Goal: Transaction & Acquisition: Book appointment/travel/reservation

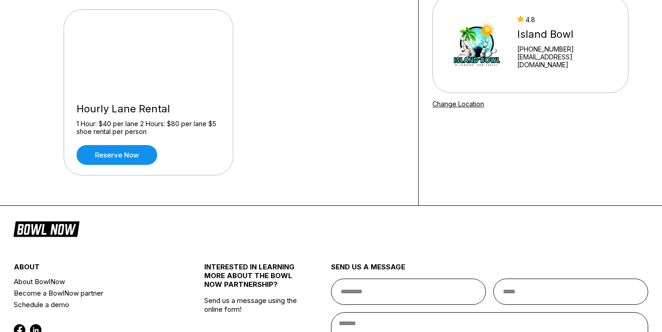
scroll to position [75, 0]
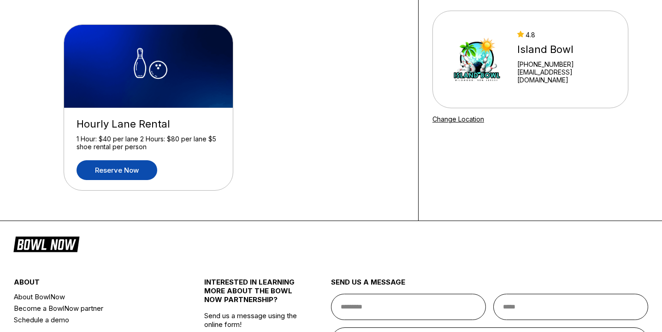
click at [131, 168] on link "Reserve now" at bounding box center [117, 170] width 81 height 20
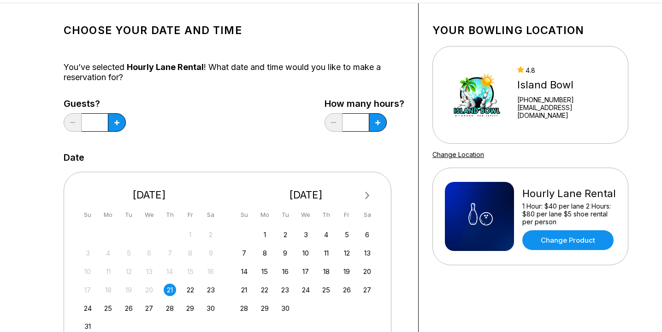
scroll to position [30, 0]
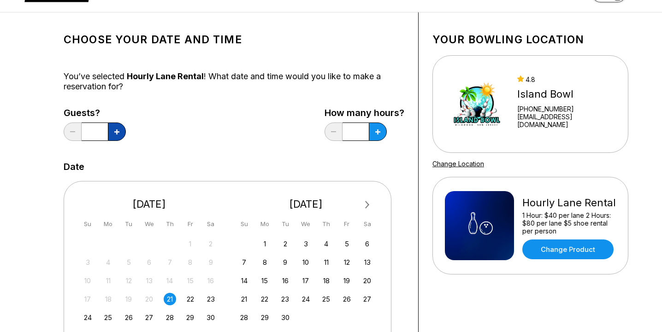
click at [120, 130] on button at bounding box center [117, 132] width 18 height 18
type input "*"
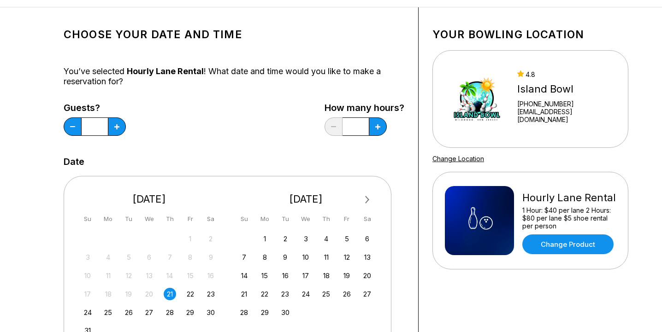
scroll to position [36, 0]
click at [126, 125] on button at bounding box center [117, 126] width 18 height 18
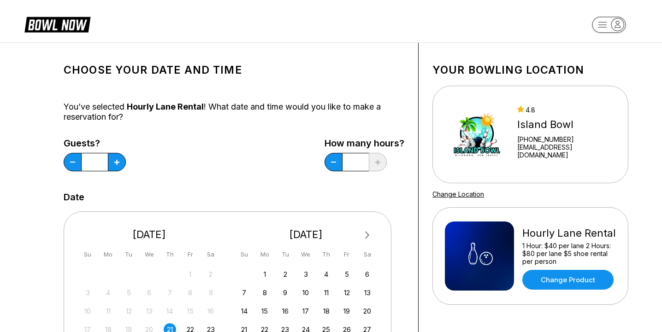
scroll to position [0, 0]
click at [82, 165] on button at bounding box center [73, 162] width 18 height 18
type input "*"
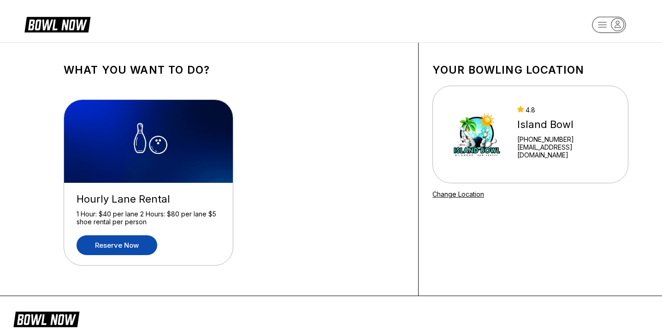
click at [138, 247] on link "Reserve now" at bounding box center [117, 246] width 81 height 20
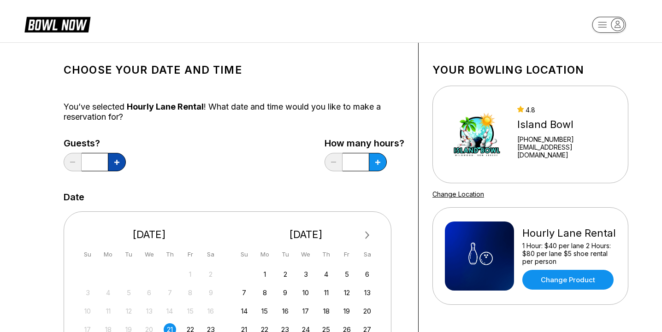
click at [117, 164] on icon at bounding box center [116, 162] width 5 height 5
type input "*"
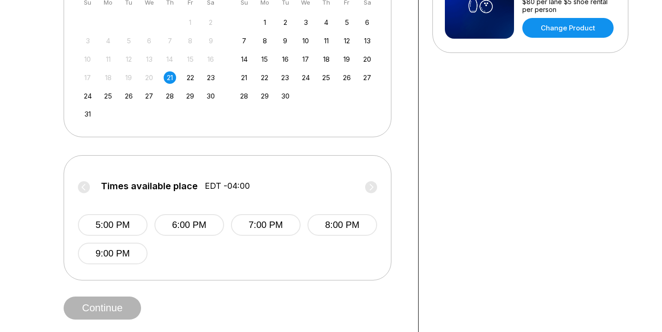
scroll to position [278, 0]
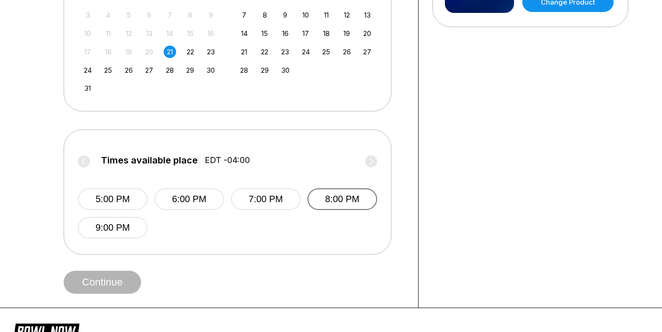
click at [320, 205] on button "8:00 PM" at bounding box center [342, 200] width 70 height 22
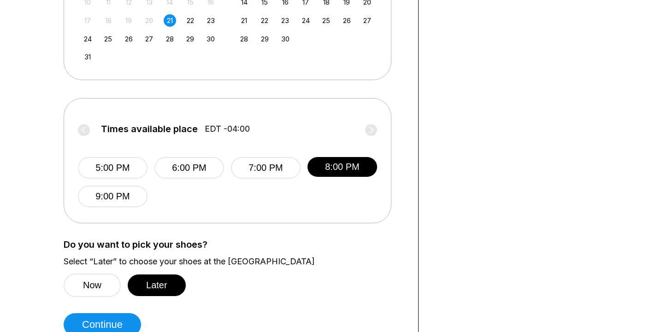
scroll to position [340, 0]
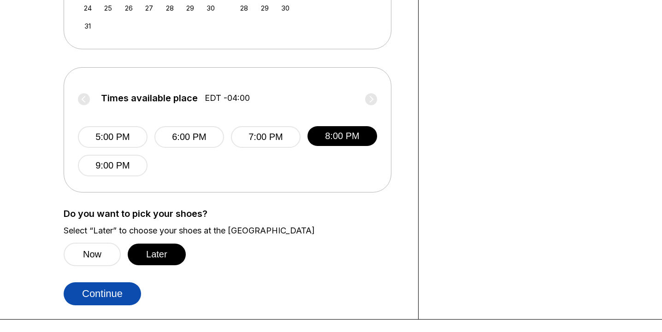
click at [113, 294] on button "Continue" at bounding box center [102, 294] width 77 height 23
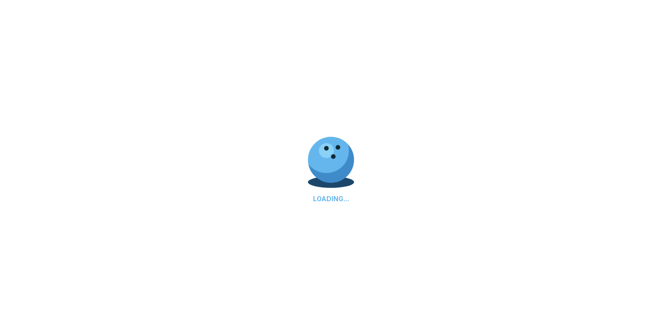
select select "**"
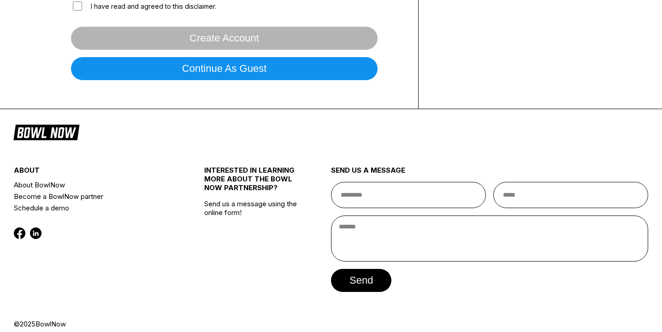
scroll to position [0, 0]
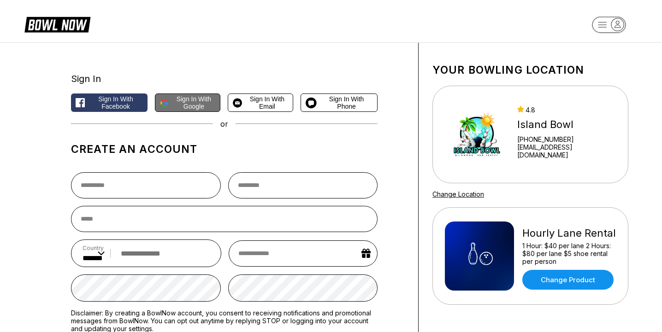
click at [184, 102] on span "Sign in with Google" at bounding box center [193, 102] width 43 height 15
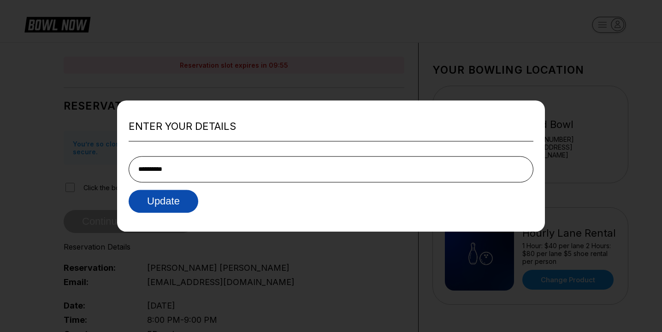
type input "**********"
click at [189, 206] on button "Update" at bounding box center [164, 201] width 70 height 23
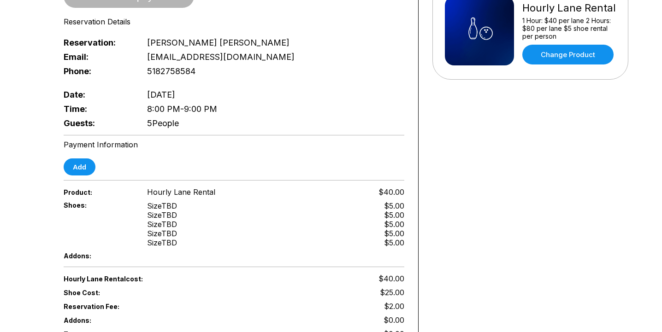
scroll to position [195, 0]
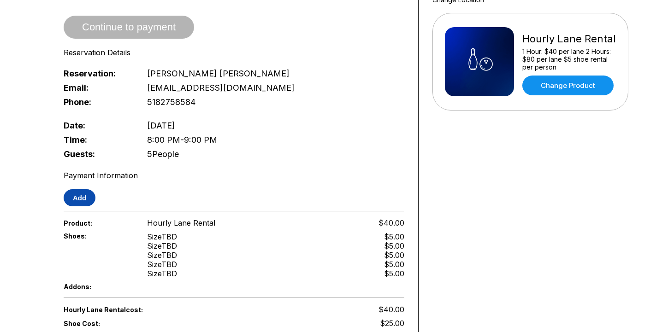
click at [76, 194] on button "Add" at bounding box center [80, 197] width 32 height 17
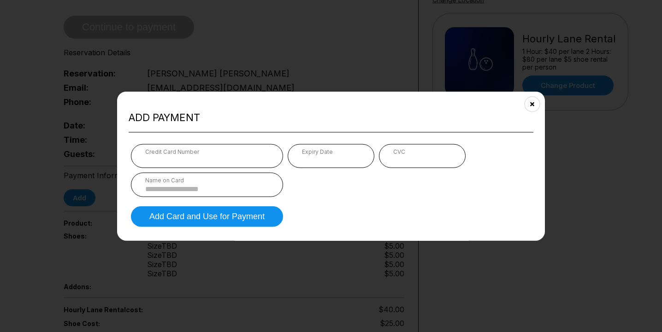
click at [213, 190] on input at bounding box center [207, 189] width 124 height 8
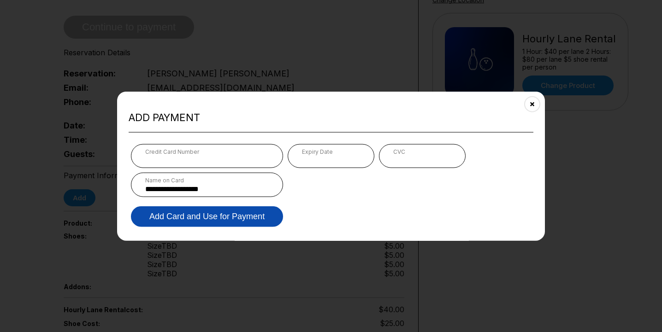
type input "**********"
click at [207, 217] on button "Add Card and Use for Payment" at bounding box center [207, 217] width 152 height 21
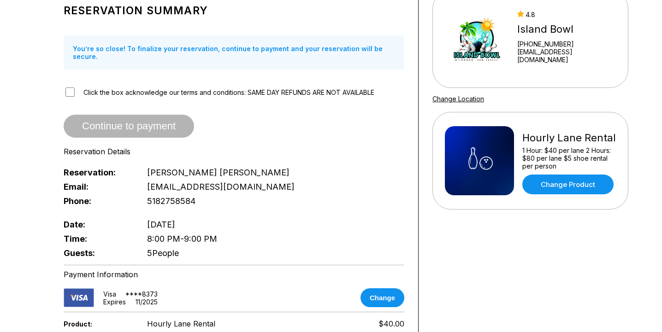
scroll to position [62, 0]
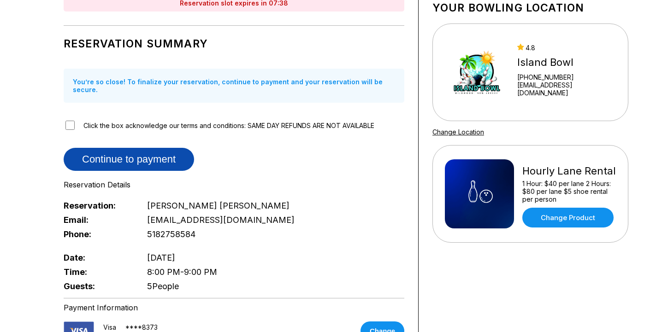
click at [177, 152] on button "Continue to payment" at bounding box center [129, 159] width 130 height 23
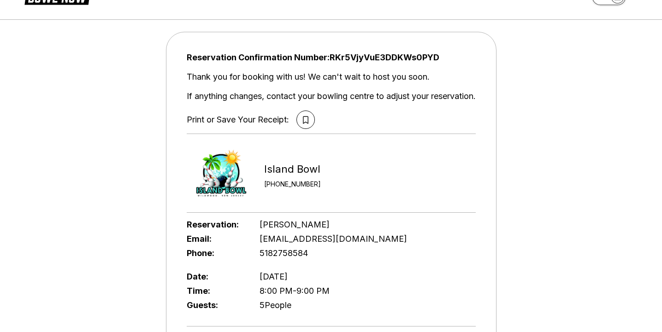
scroll to position [27, 0]
